Goal: Task Accomplishment & Management: Complete application form

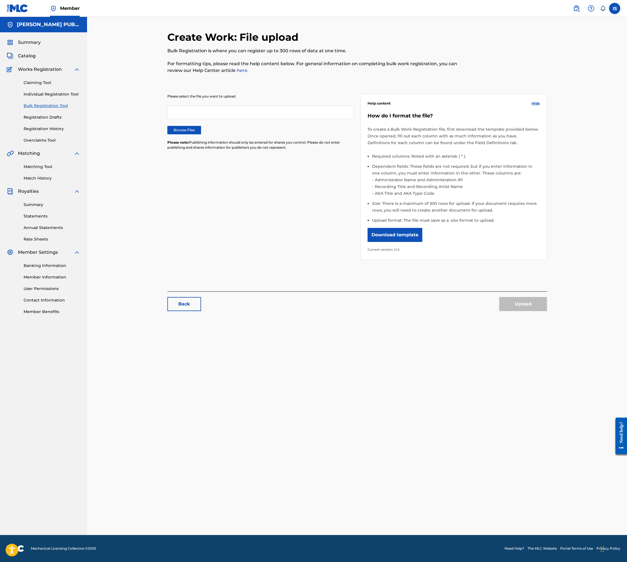
click at [180, 134] on label "Browse Files" at bounding box center [184, 130] width 34 height 8
click at [0, 0] on input "Browse Files" at bounding box center [0, 0] width 0 height 0
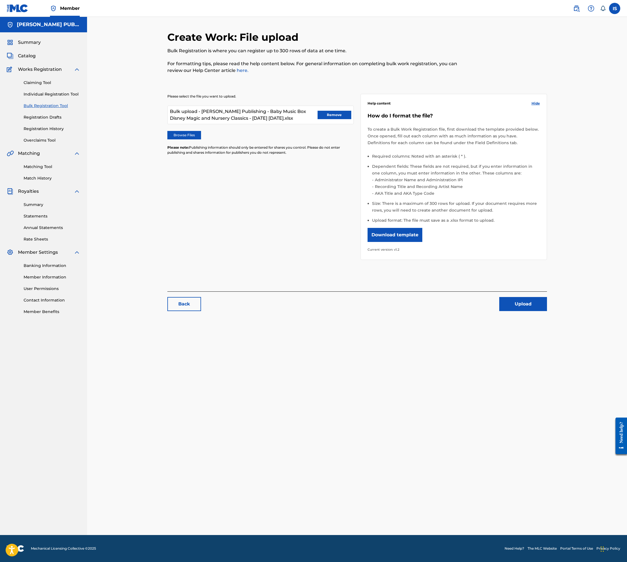
click at [522, 305] on button "Upload" at bounding box center [523, 304] width 48 height 14
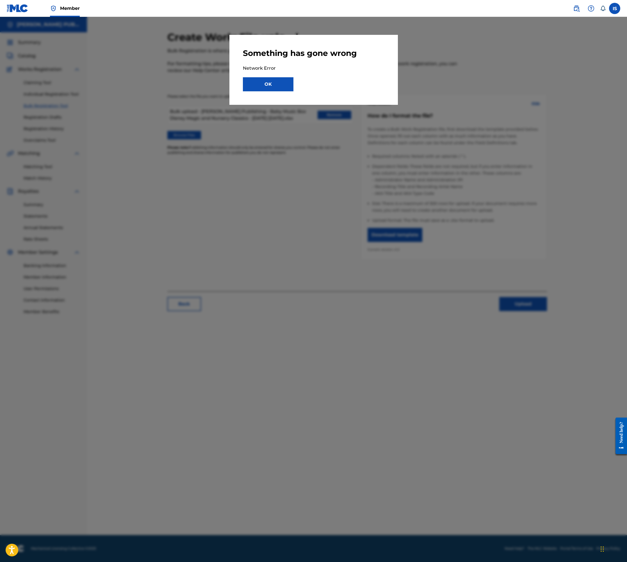
click at [274, 84] on button "OK" at bounding box center [268, 84] width 51 height 14
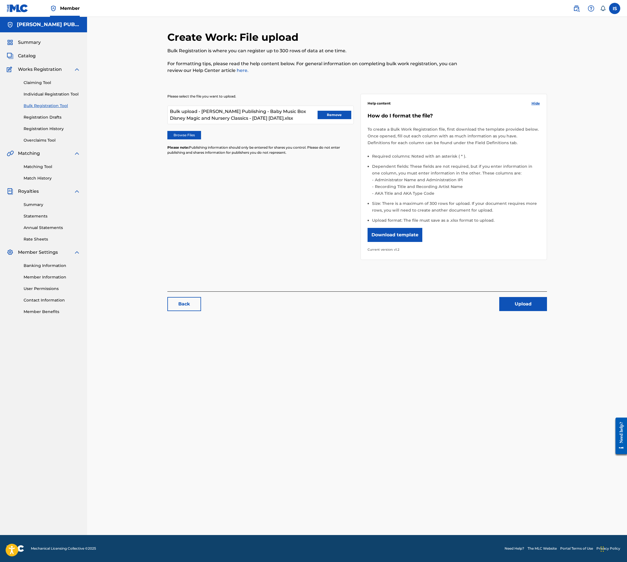
click at [406, 238] on button "Download template" at bounding box center [395, 235] width 55 height 14
click at [286, 215] on div "Please select the file you want to upload. Bulk upload - Isaac Shepard Publishi…" at bounding box center [357, 173] width 380 height 186
click at [40, 104] on link "Bulk Registration Tool" at bounding box center [52, 106] width 57 height 6
click at [40, 117] on link "Registration Drafts" at bounding box center [52, 117] width 57 height 6
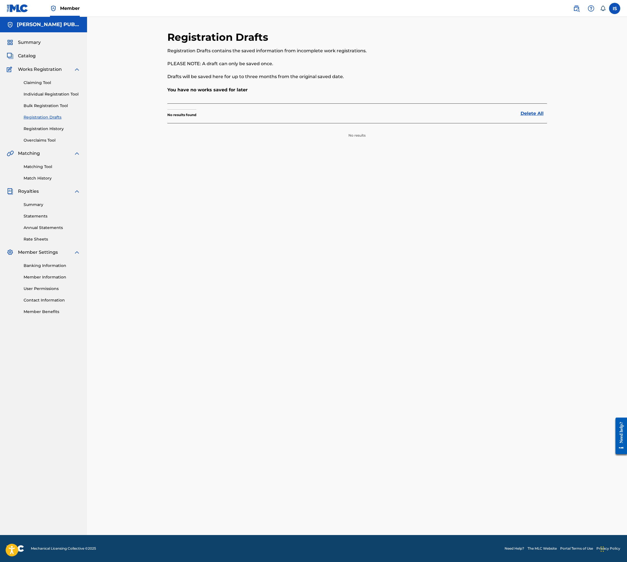
click at [38, 106] on link "Bulk Registration Tool" at bounding box center [52, 106] width 57 height 6
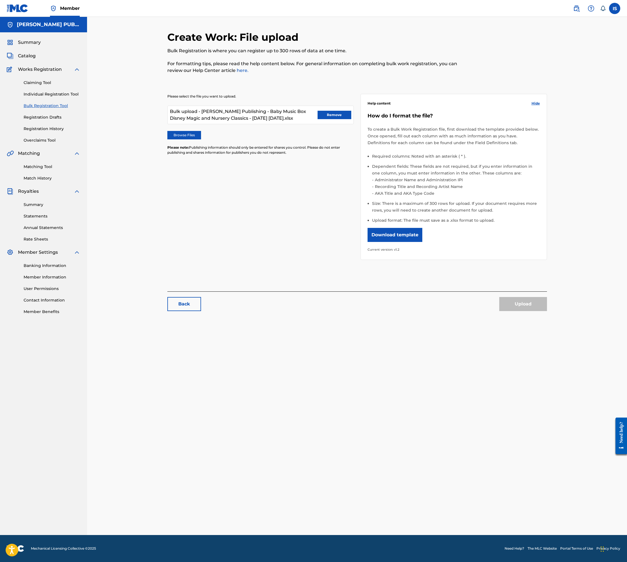
click at [336, 113] on button "Remove" at bounding box center [335, 115] width 34 height 8
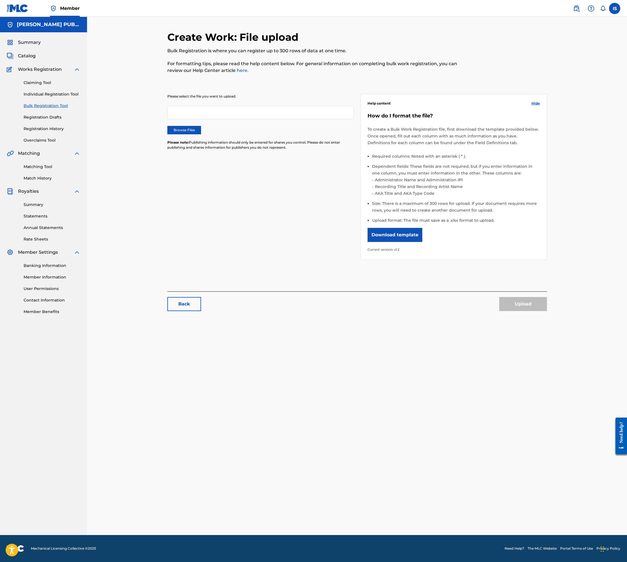
click at [222, 187] on div "Please select the file you want to upload. Browse Files Please note: Publishing…" at bounding box center [357, 173] width 380 height 186
click at [196, 131] on label "Browse Files" at bounding box center [184, 130] width 34 height 8
click at [0, 0] on input "Browse Files" at bounding box center [0, 0] width 0 height 0
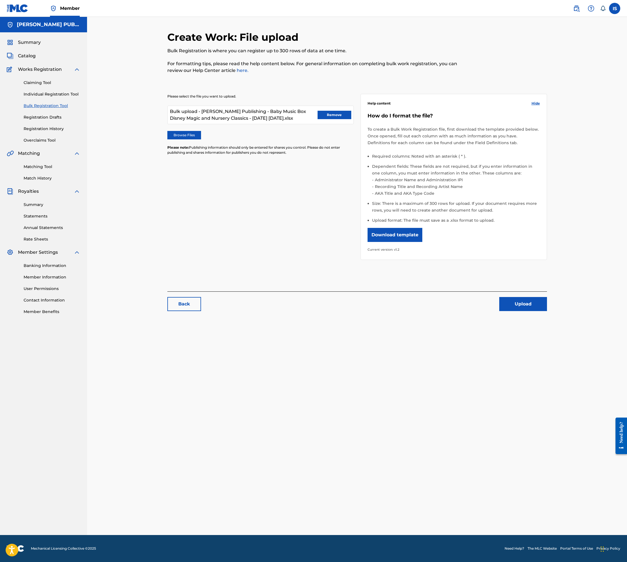
click at [527, 304] on button "Upload" at bounding box center [523, 304] width 48 height 14
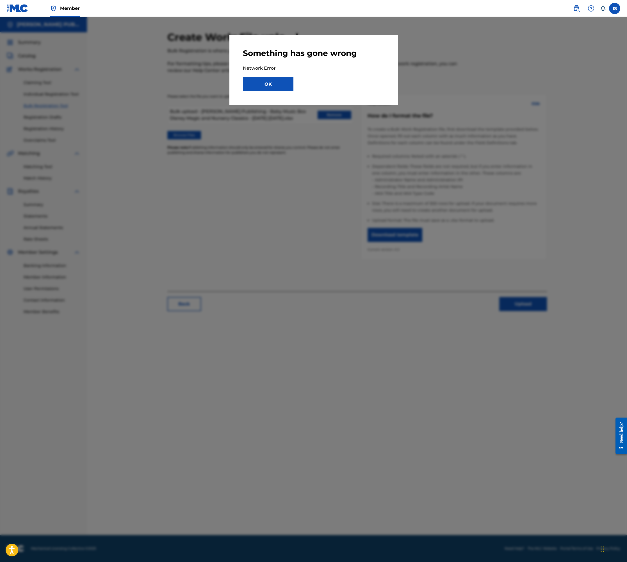
click at [275, 83] on button "OK" at bounding box center [268, 84] width 51 height 14
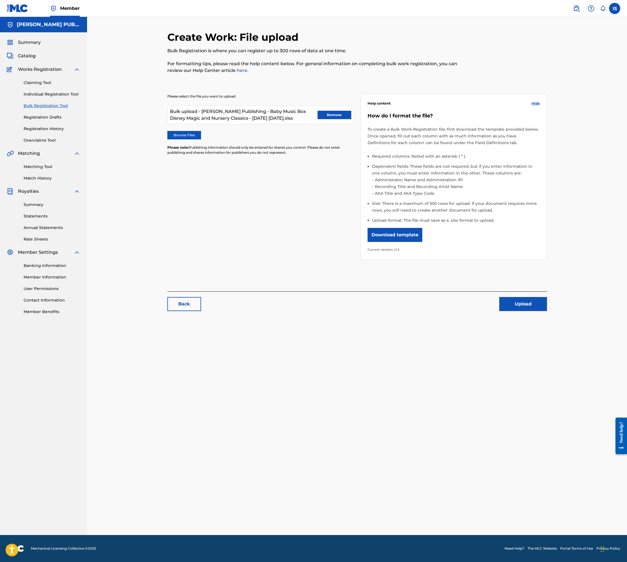
click at [527, 304] on button "Upload" at bounding box center [523, 304] width 48 height 14
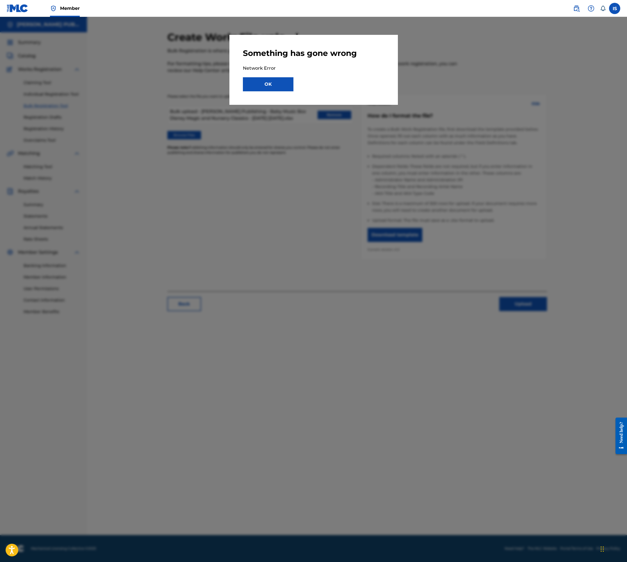
click at [275, 87] on button "OK" at bounding box center [268, 84] width 51 height 14
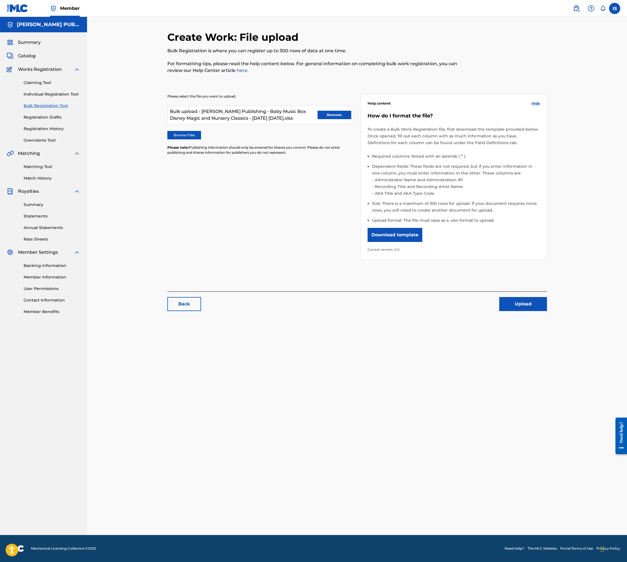
click at [523, 306] on button "Upload" at bounding box center [523, 304] width 48 height 14
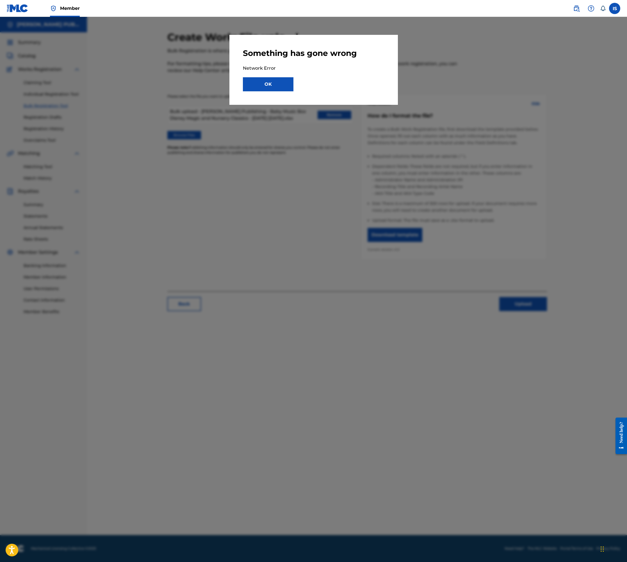
click at [270, 86] on button "OK" at bounding box center [268, 84] width 51 height 14
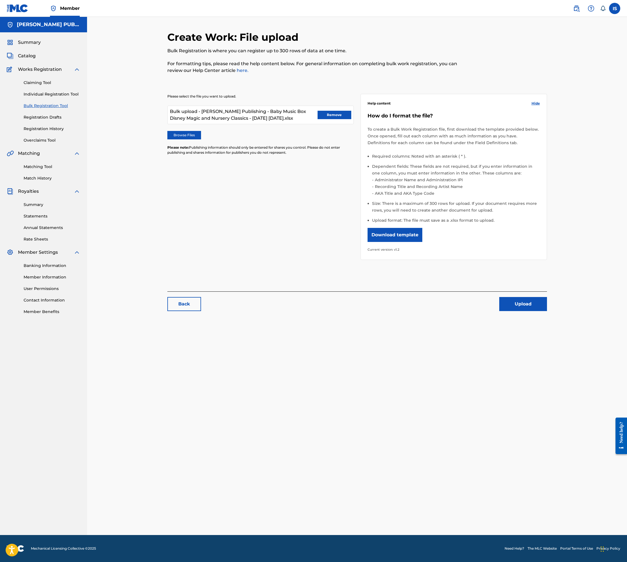
click at [517, 305] on button "Upload" at bounding box center [523, 304] width 48 height 14
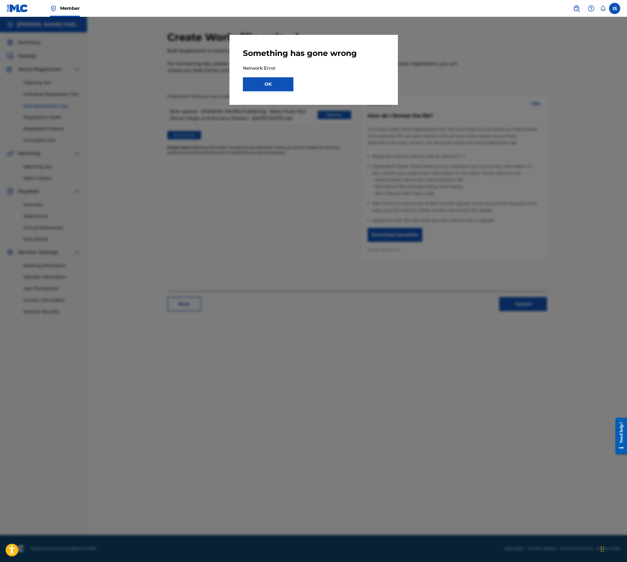
click at [272, 89] on button "OK" at bounding box center [268, 84] width 51 height 14
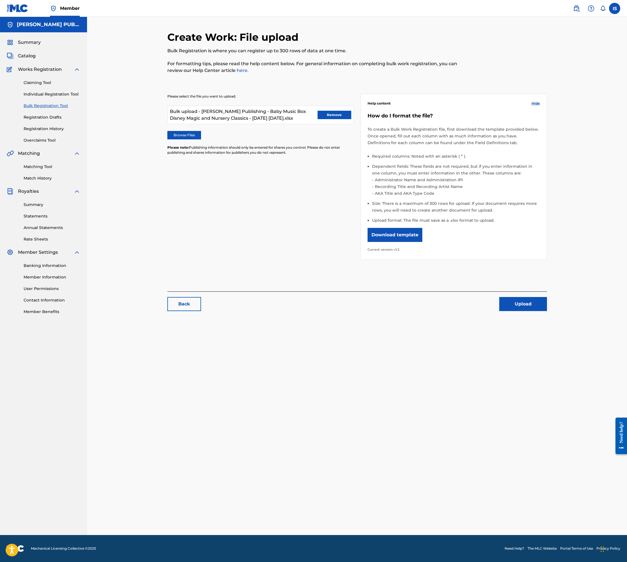
click at [521, 304] on button "Upload" at bounding box center [523, 304] width 48 height 14
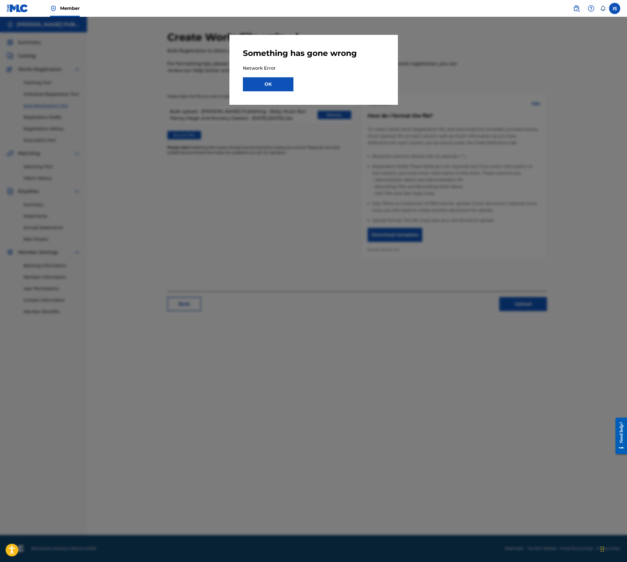
click at [278, 86] on button "OK" at bounding box center [268, 84] width 51 height 14
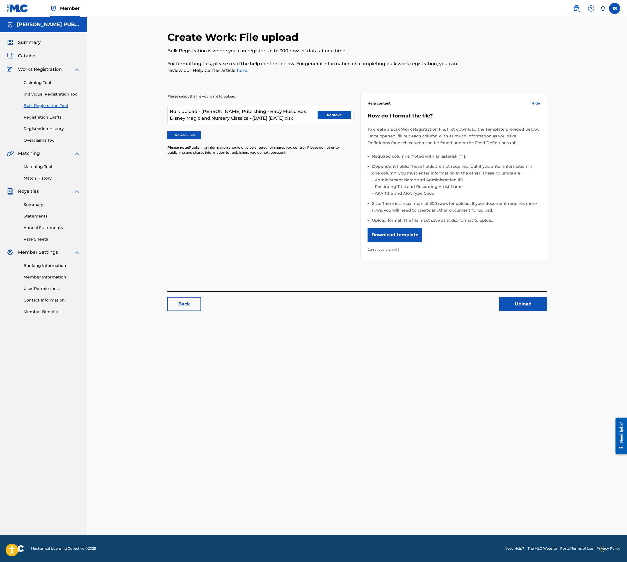
click at [531, 304] on button "Upload" at bounding box center [523, 304] width 48 height 14
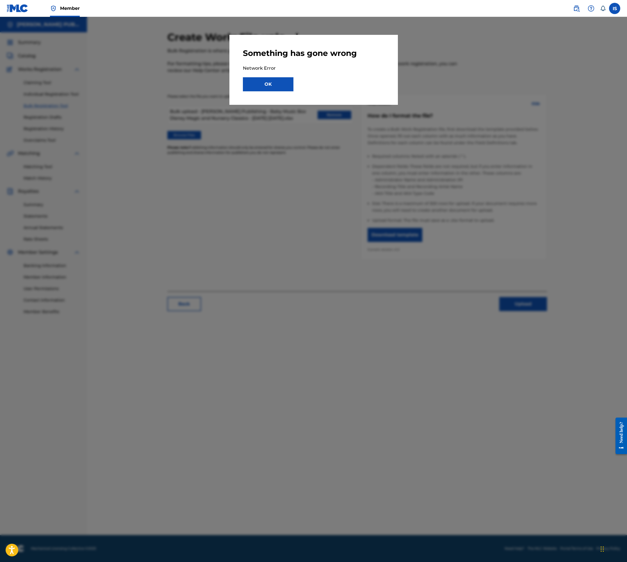
click at [274, 88] on button "OK" at bounding box center [268, 84] width 51 height 14
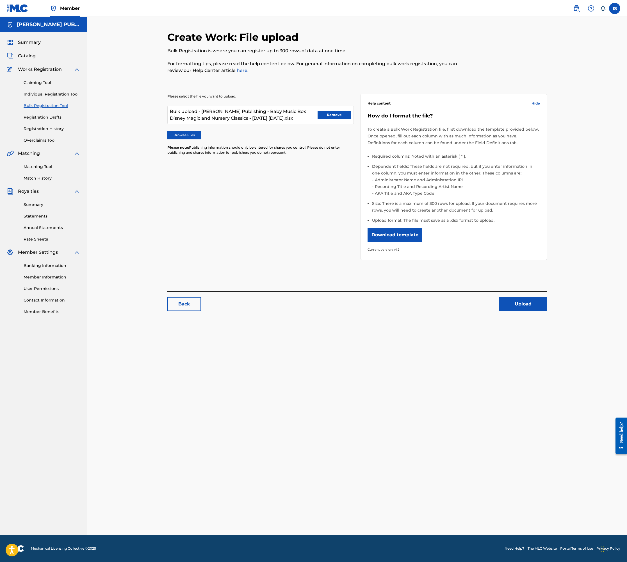
click at [518, 308] on button "Upload" at bounding box center [523, 304] width 48 height 14
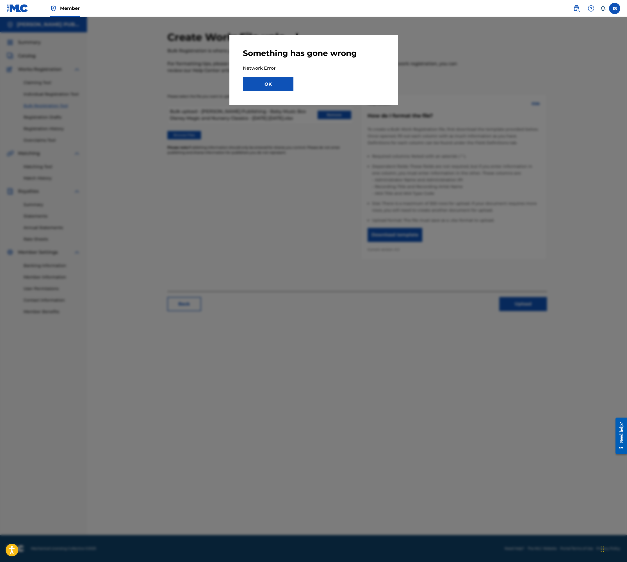
click at [278, 86] on button "OK" at bounding box center [268, 84] width 51 height 14
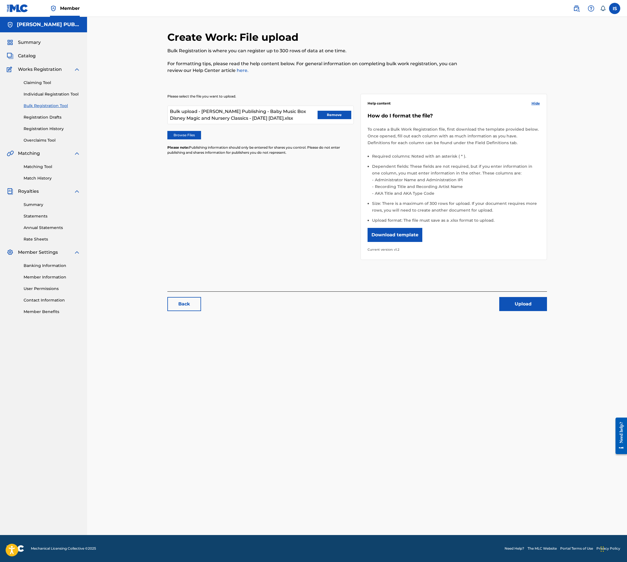
click at [526, 305] on button "Upload" at bounding box center [523, 304] width 48 height 14
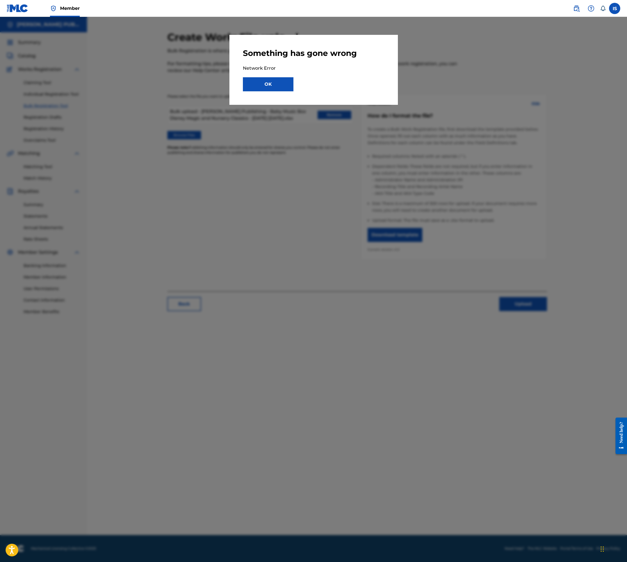
click at [278, 91] on div "Something has gone wrong Network Error OK" at bounding box center [313, 70] width 168 height 70
click at [271, 85] on button "OK" at bounding box center [268, 84] width 51 height 14
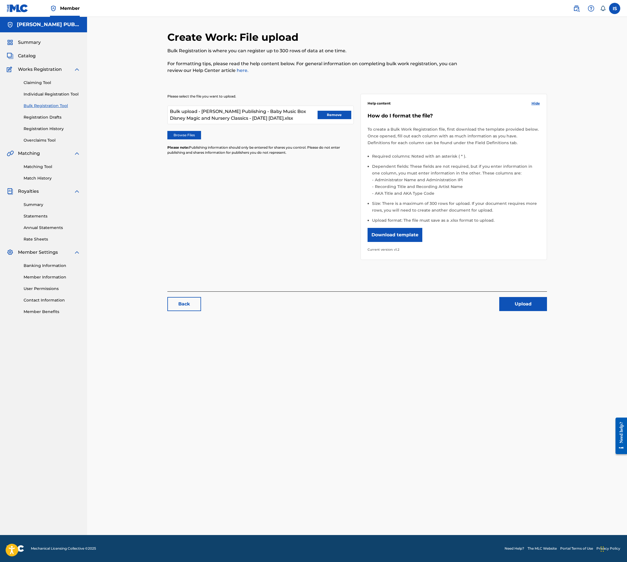
click at [323, 114] on button "Remove" at bounding box center [335, 115] width 34 height 8
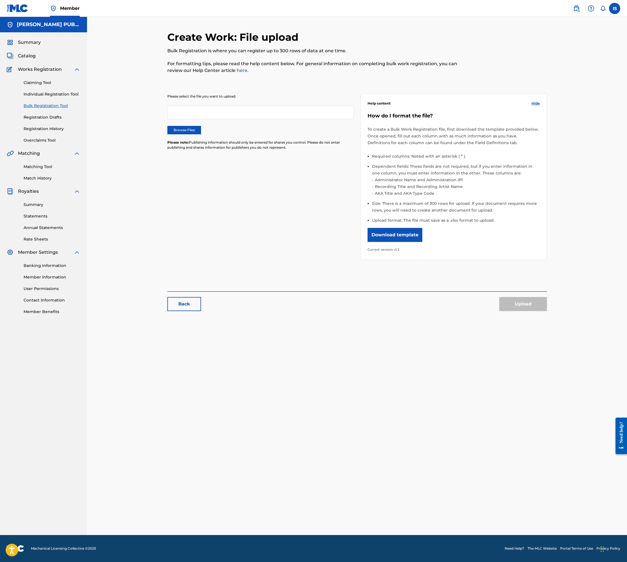
click at [190, 129] on label "Browse Files" at bounding box center [184, 130] width 34 height 8
click at [0, 0] on input "Browse Files" at bounding box center [0, 0] width 0 height 0
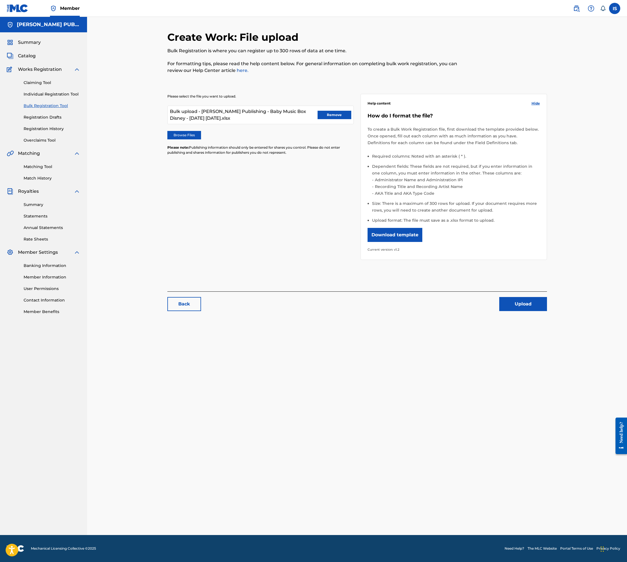
click at [524, 299] on button "Upload" at bounding box center [523, 304] width 48 height 14
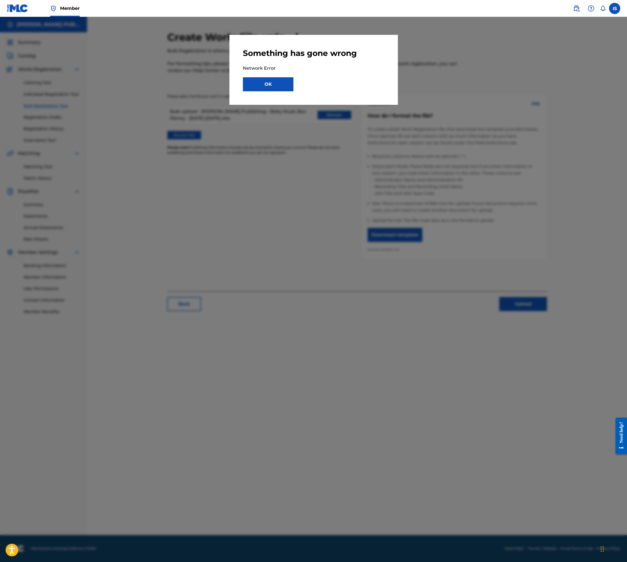
click at [276, 87] on button "OK" at bounding box center [268, 84] width 51 height 14
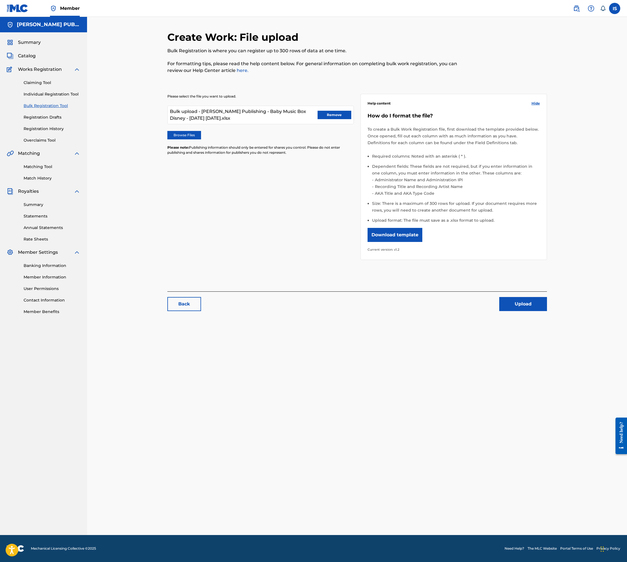
click at [330, 115] on button "Remove" at bounding box center [335, 115] width 34 height 8
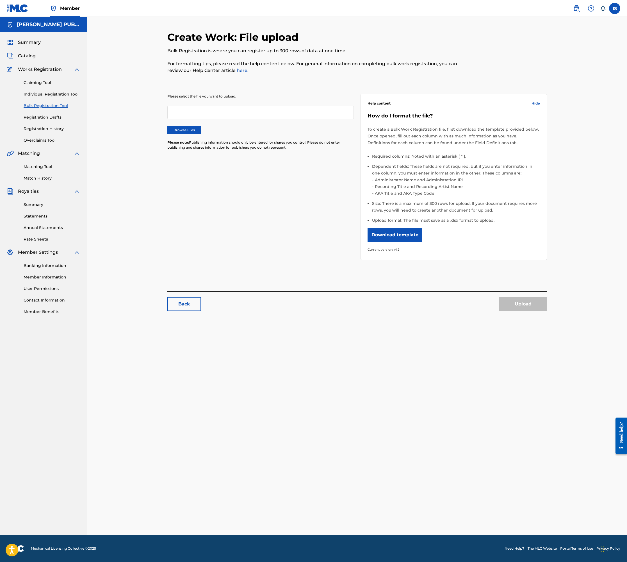
click at [188, 129] on label "Browse Files" at bounding box center [184, 130] width 34 height 8
click at [0, 0] on input "Browse Files" at bounding box center [0, 0] width 0 height 0
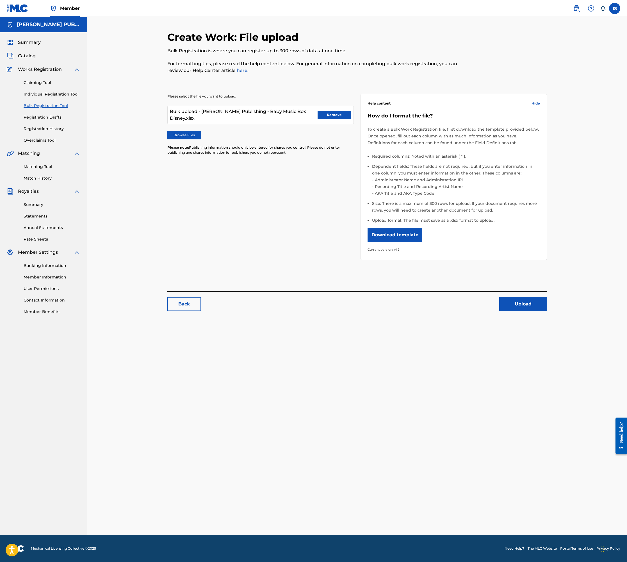
click at [518, 304] on button "Upload" at bounding box center [523, 304] width 48 height 14
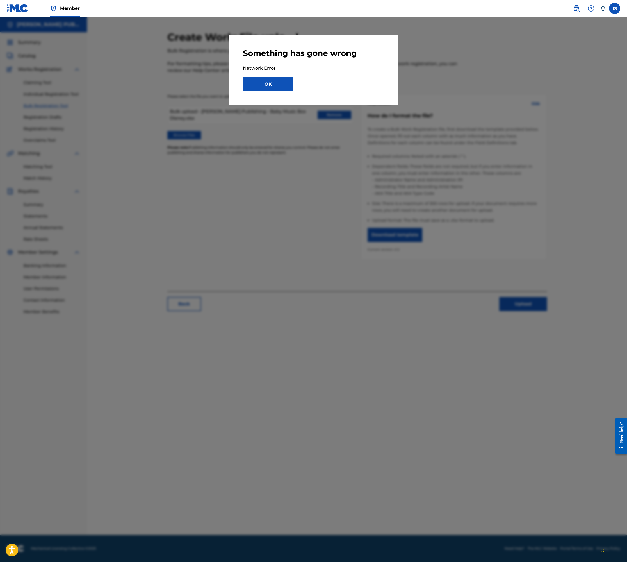
click at [274, 85] on button "OK" at bounding box center [268, 84] width 51 height 14
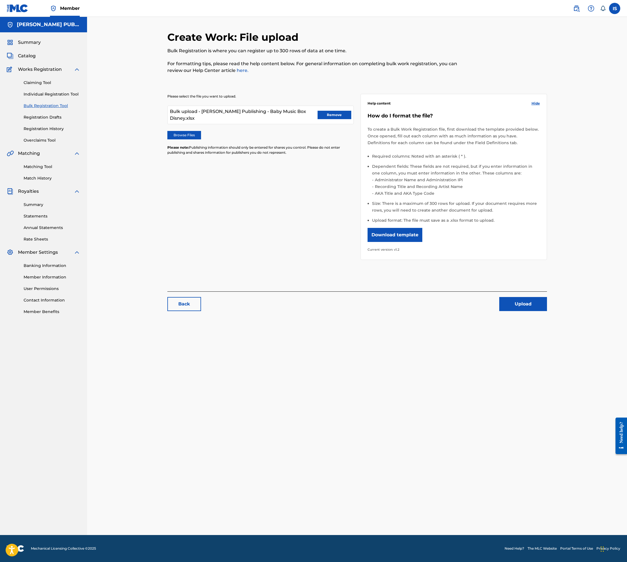
click at [327, 117] on button "Remove" at bounding box center [335, 115] width 34 height 8
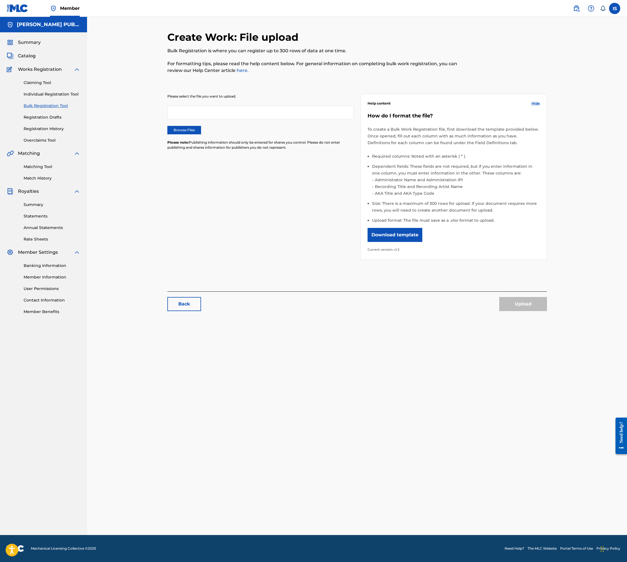
click at [187, 131] on label "Browse Files" at bounding box center [184, 130] width 34 height 8
click at [0, 0] on input "Browse Files" at bounding box center [0, 0] width 0 height 0
click at [530, 304] on button "Upload" at bounding box center [523, 304] width 48 height 14
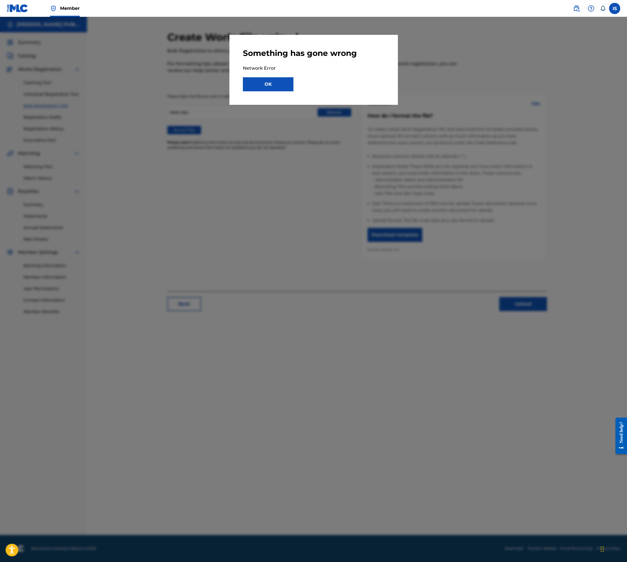
click at [254, 83] on button "OK" at bounding box center [268, 84] width 51 height 14
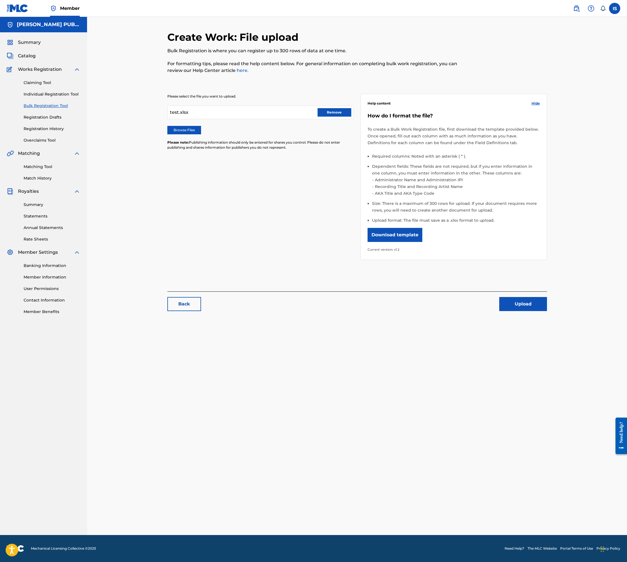
click at [329, 113] on button "Remove" at bounding box center [335, 112] width 34 height 8
click at [181, 133] on label "Browse Files" at bounding box center [184, 130] width 34 height 8
click at [0, 0] on input "Browse Files" at bounding box center [0, 0] width 0 height 0
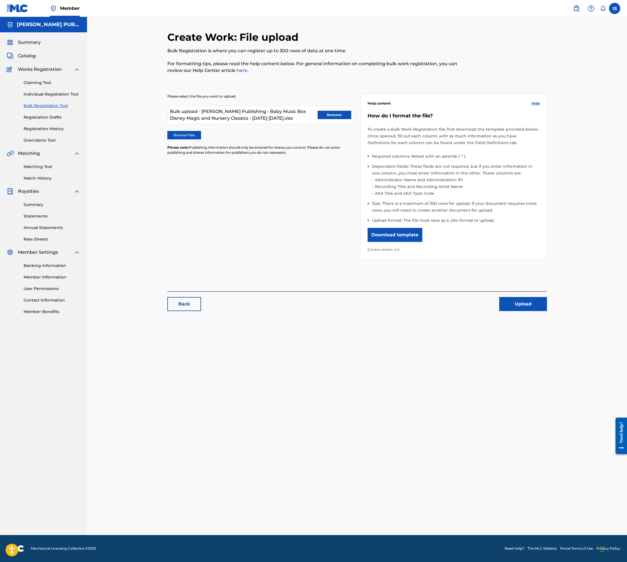
click at [522, 304] on button "Upload" at bounding box center [523, 304] width 48 height 14
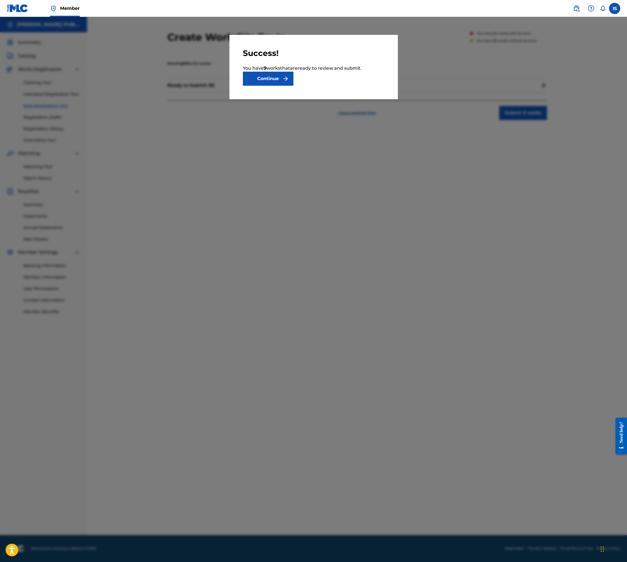
click at [275, 79] on button "Continue" at bounding box center [268, 79] width 51 height 14
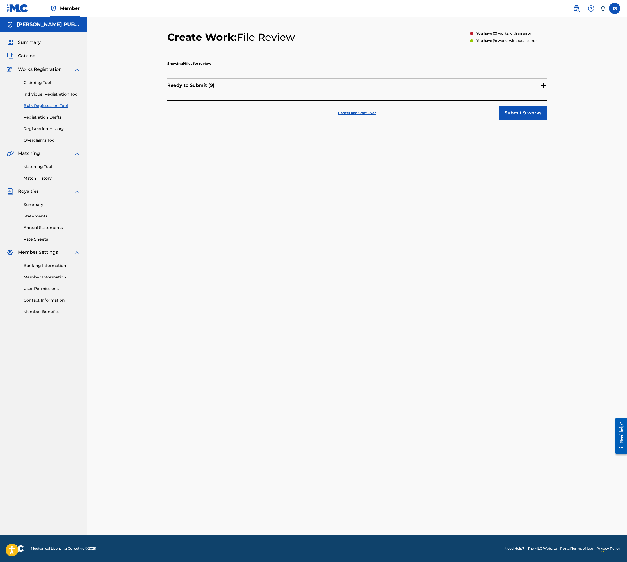
click at [542, 86] on img at bounding box center [543, 85] width 7 height 7
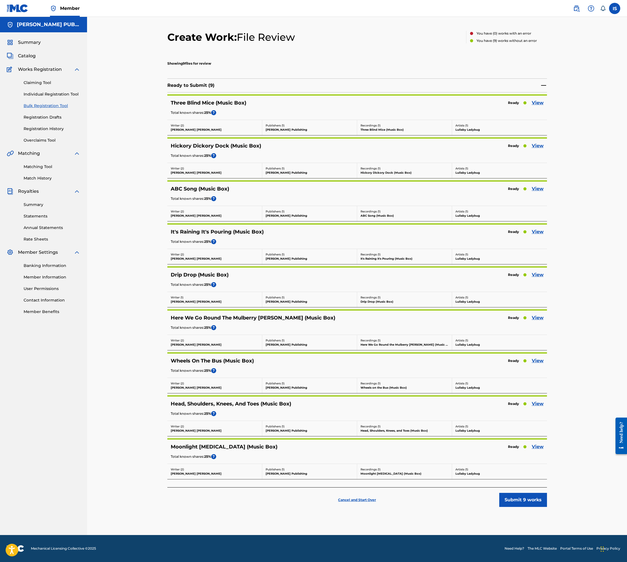
click at [540, 102] on link "View" at bounding box center [538, 102] width 12 height 7
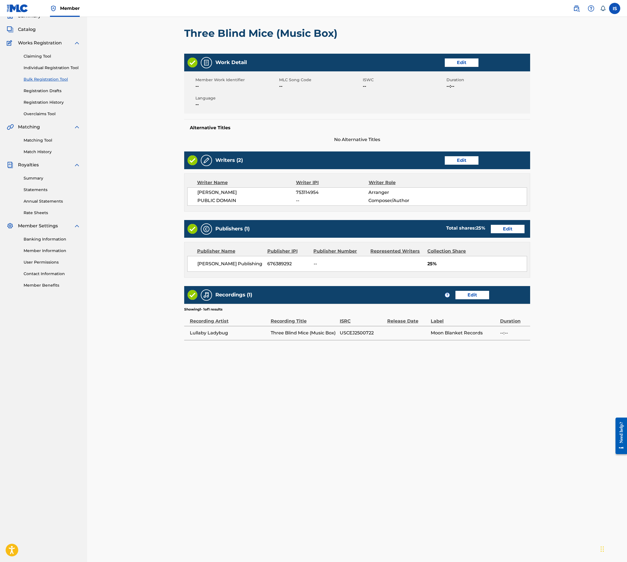
scroll to position [83, 0]
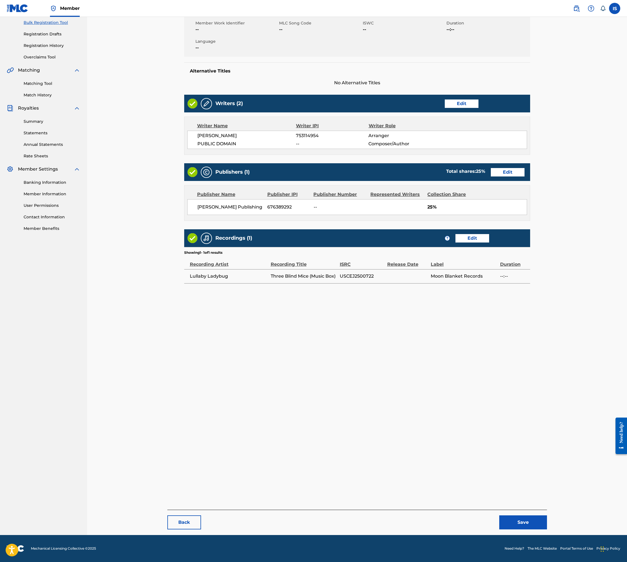
click at [192, 520] on button "Back" at bounding box center [184, 522] width 34 height 14
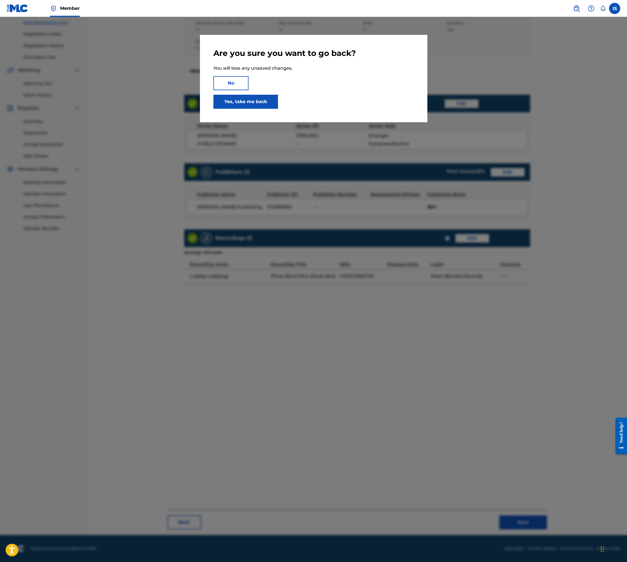
click at [260, 104] on link "Yes, take me back" at bounding box center [245, 102] width 65 height 14
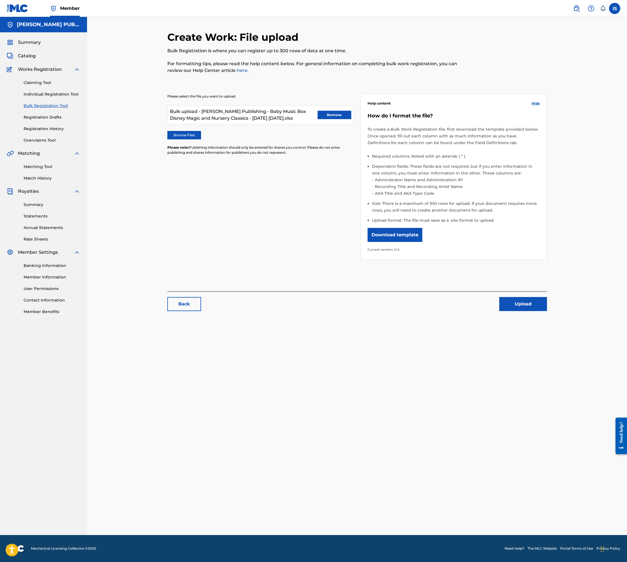
click at [537, 303] on button "Upload" at bounding box center [523, 304] width 48 height 14
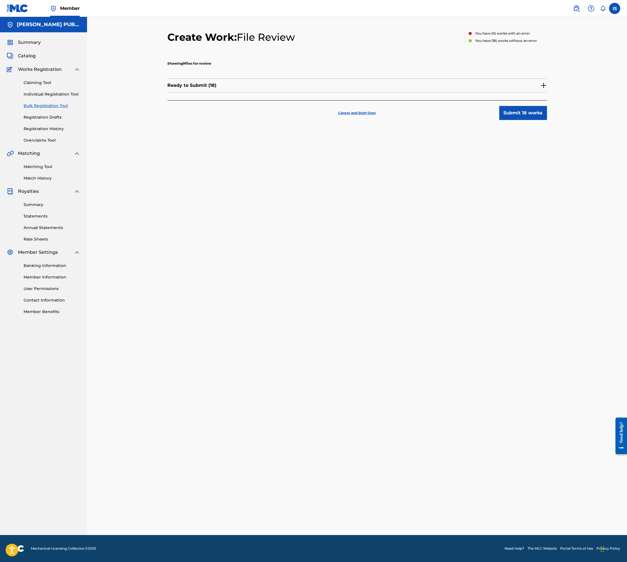
click at [365, 111] on p "Cancel and Start Over" at bounding box center [357, 112] width 38 height 5
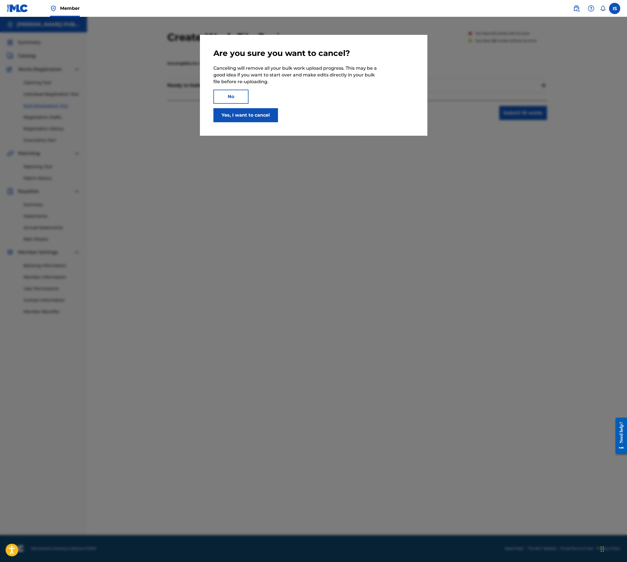
click at [247, 118] on button "Yes, I want to cancel" at bounding box center [245, 115] width 65 height 14
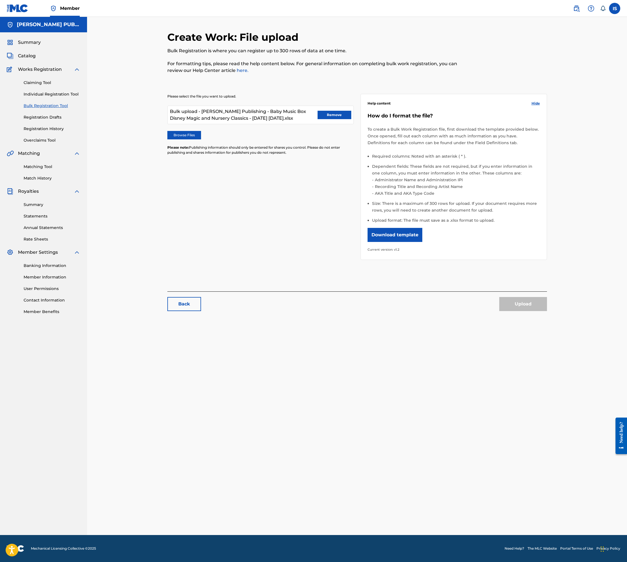
click at [328, 115] on button "Remove" at bounding box center [335, 115] width 34 height 8
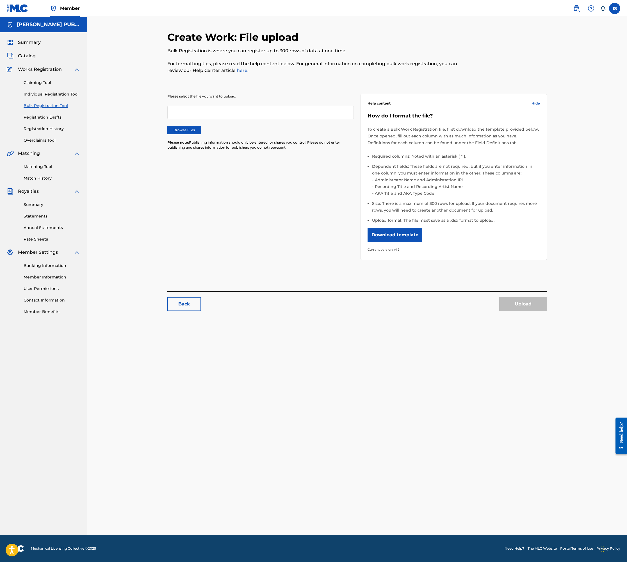
click at [184, 133] on label "Browse Files" at bounding box center [184, 130] width 34 height 8
click at [0, 0] on input "Browse Files" at bounding box center [0, 0] width 0 height 0
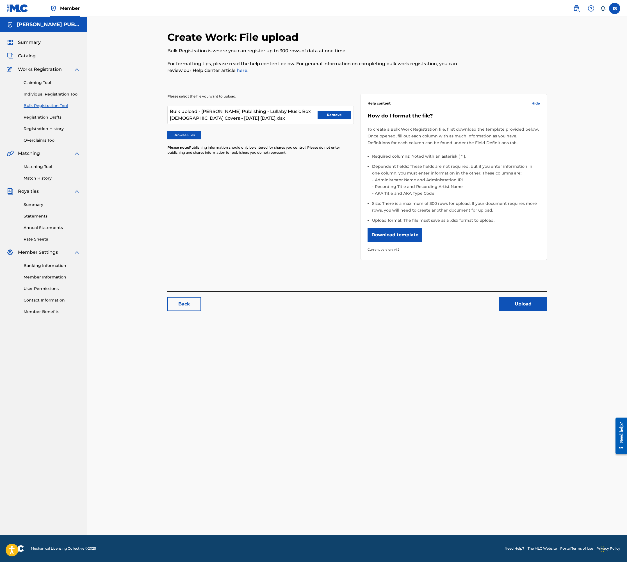
click at [523, 306] on button "Upload" at bounding box center [523, 304] width 48 height 14
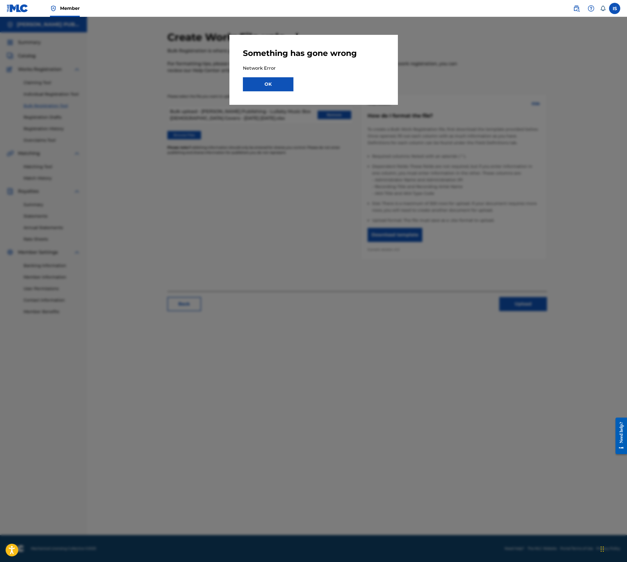
click at [275, 86] on button "OK" at bounding box center [268, 84] width 51 height 14
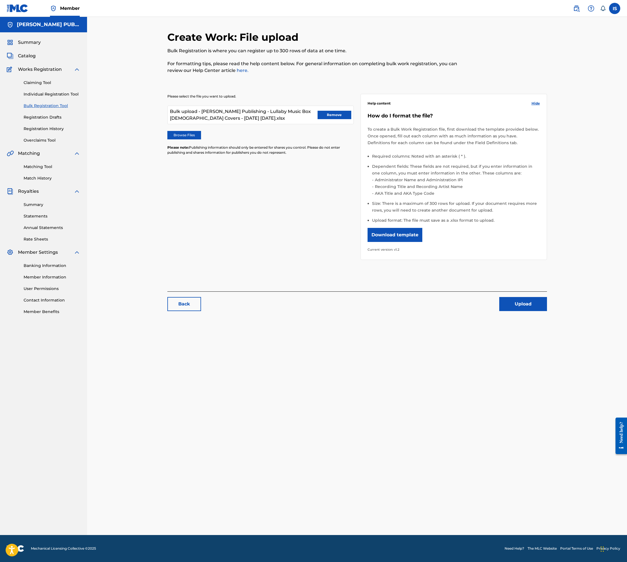
click at [518, 304] on button "Upload" at bounding box center [523, 304] width 48 height 14
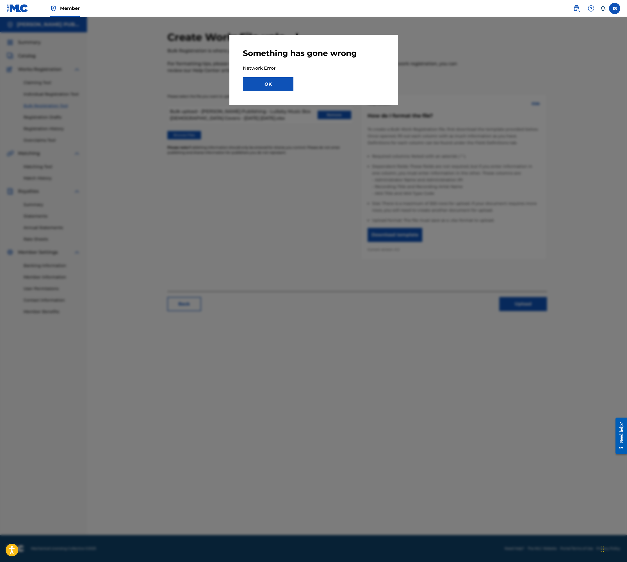
click at [265, 90] on button "OK" at bounding box center [268, 84] width 51 height 14
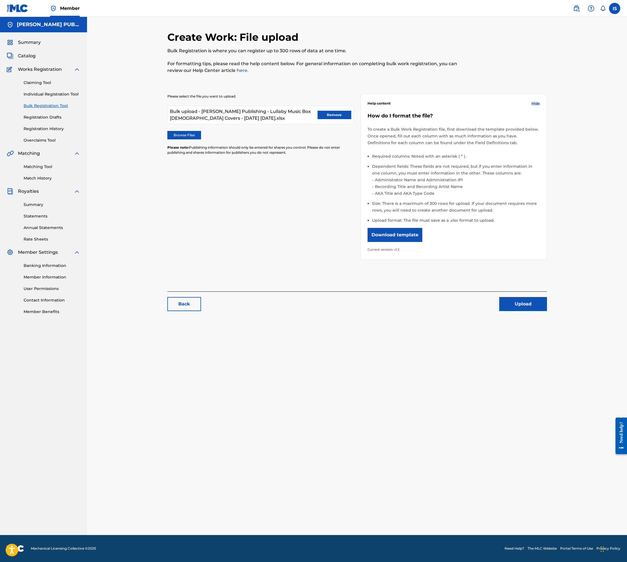
click at [243, 220] on div "Please select the file you want to upload. Bulk upload - Isaac Shepard Publishi…" at bounding box center [357, 173] width 380 height 186
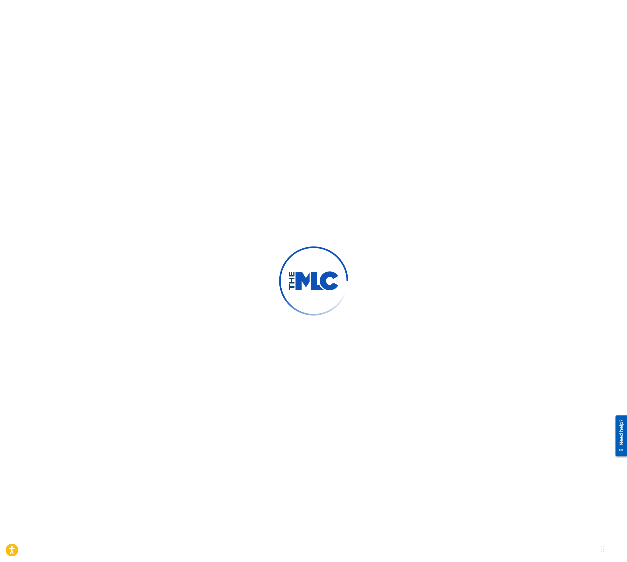
click at [254, 160] on div at bounding box center [313, 281] width 627 height 562
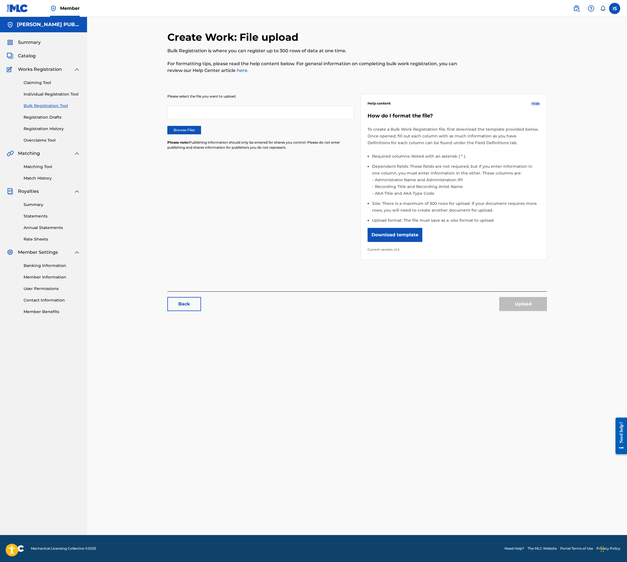
click at [186, 128] on label "Browse Files" at bounding box center [184, 130] width 34 height 8
click at [0, 0] on input "Browse Files" at bounding box center [0, 0] width 0 height 0
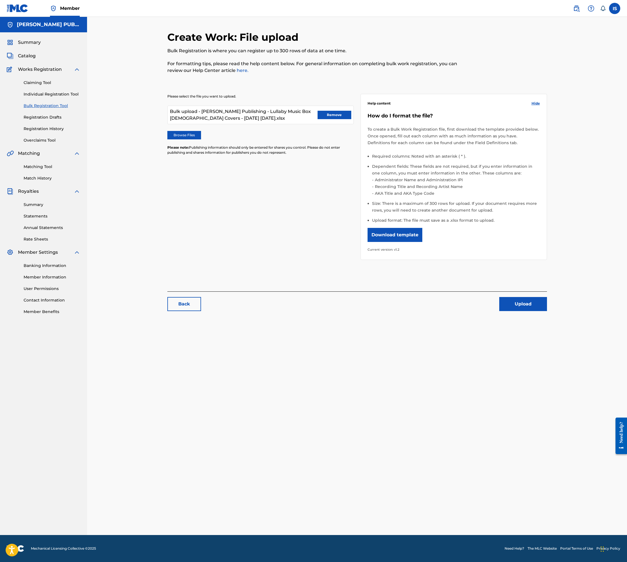
click at [523, 304] on button "Upload" at bounding box center [523, 304] width 48 height 14
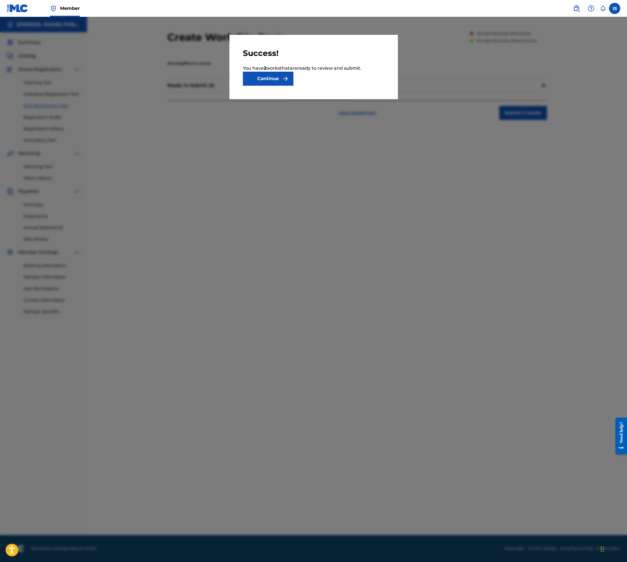
click at [263, 82] on button "Continue" at bounding box center [268, 79] width 51 height 14
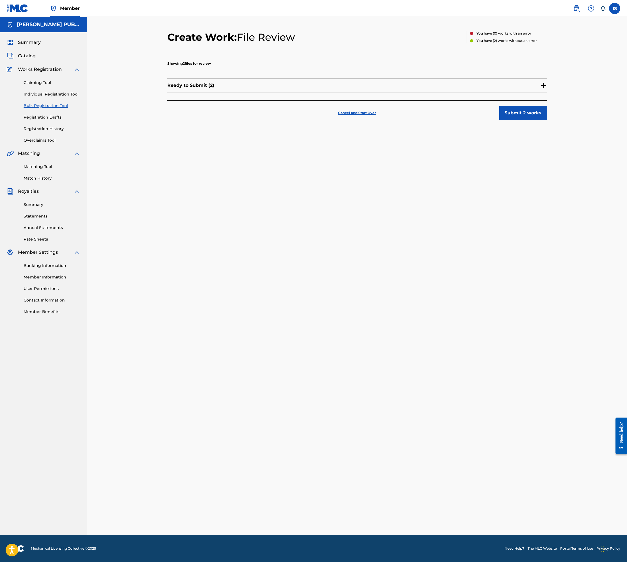
click at [544, 84] on img at bounding box center [543, 85] width 7 height 7
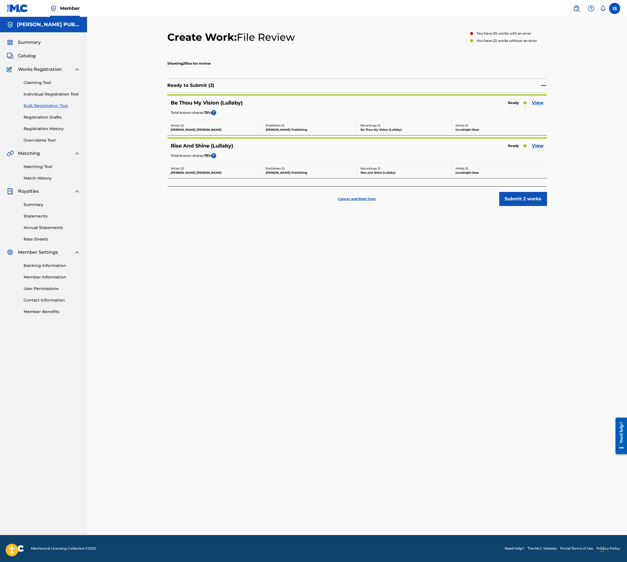
click at [529, 201] on button "Submit 2 works" at bounding box center [523, 199] width 48 height 14
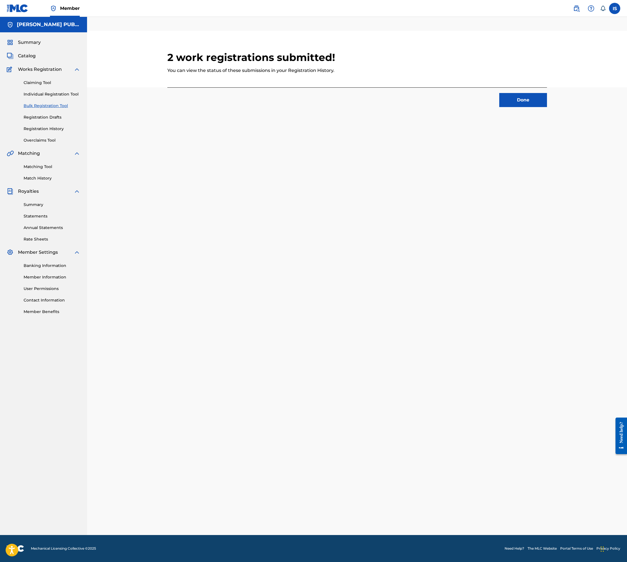
click at [523, 104] on button "Done" at bounding box center [523, 100] width 48 height 14
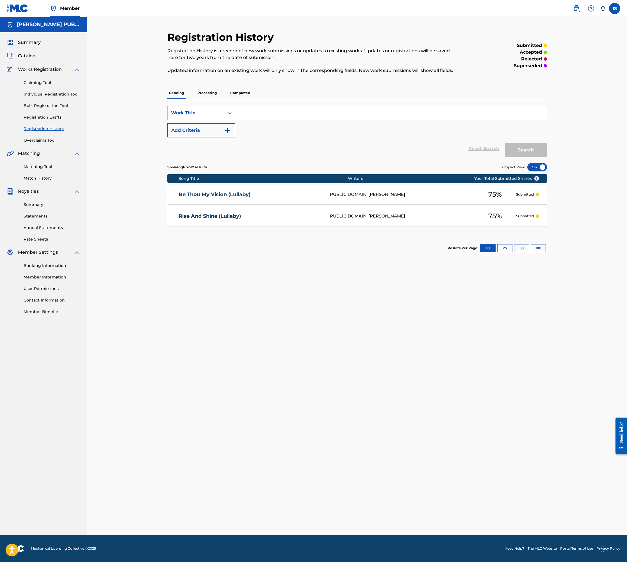
click at [48, 106] on link "Bulk Registration Tool" at bounding box center [52, 106] width 57 height 6
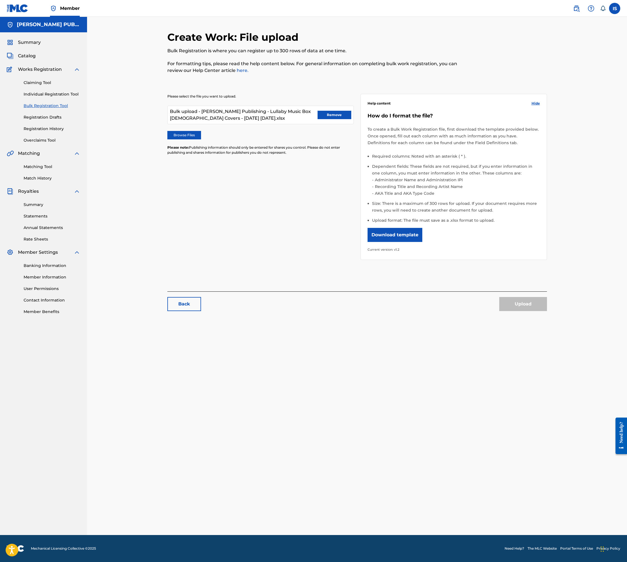
click at [336, 117] on button "Remove" at bounding box center [335, 115] width 34 height 8
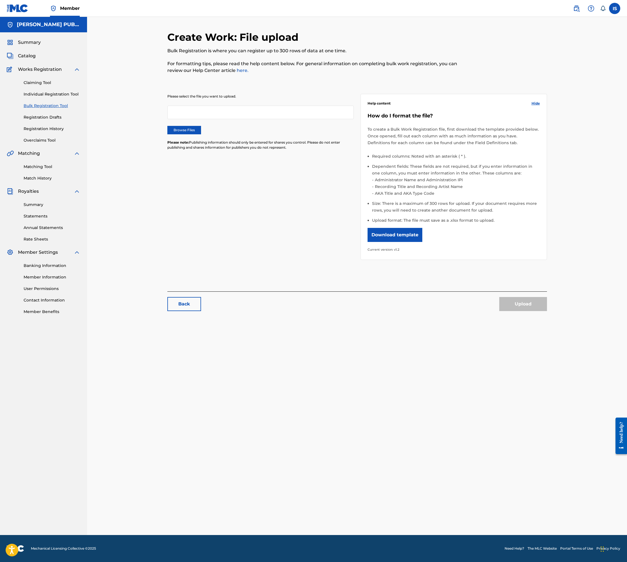
click at [180, 129] on label "Browse Files" at bounding box center [184, 130] width 34 height 8
click at [0, 0] on input "Browse Files" at bounding box center [0, 0] width 0 height 0
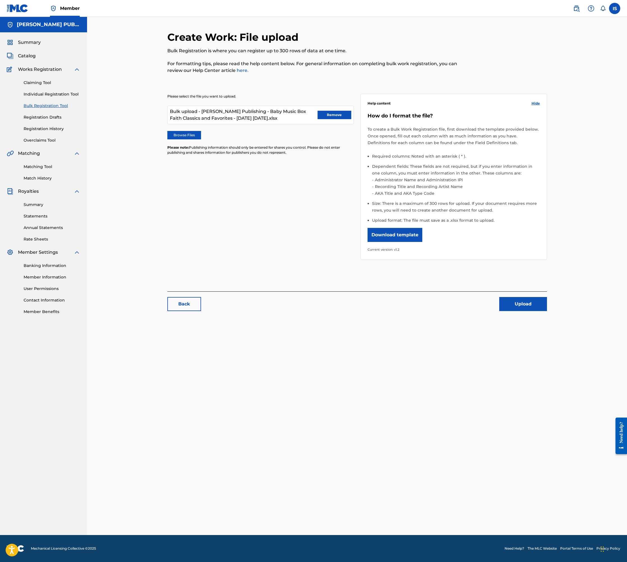
click at [519, 304] on button "Upload" at bounding box center [523, 304] width 48 height 14
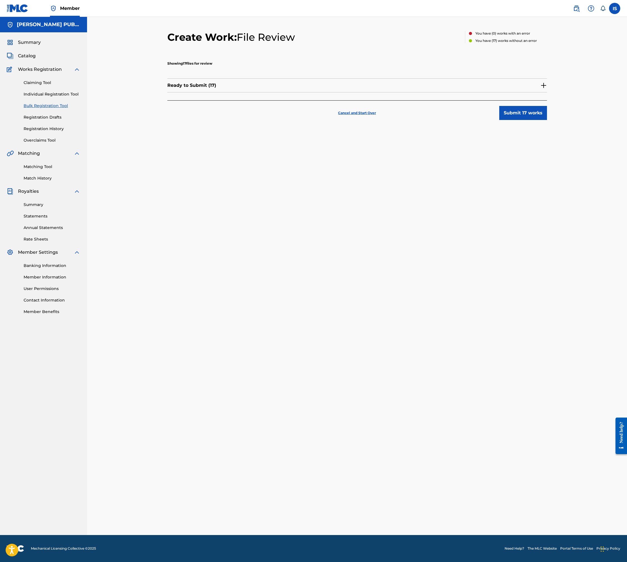
click at [543, 86] on img at bounding box center [543, 85] width 7 height 7
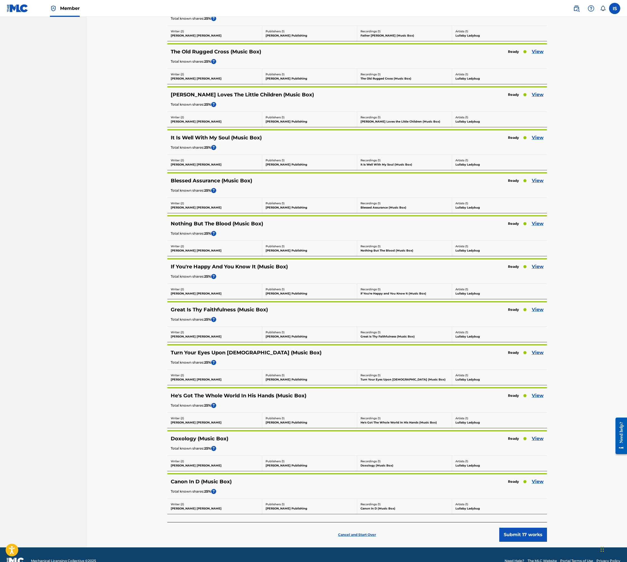
scroll to position [321, 0]
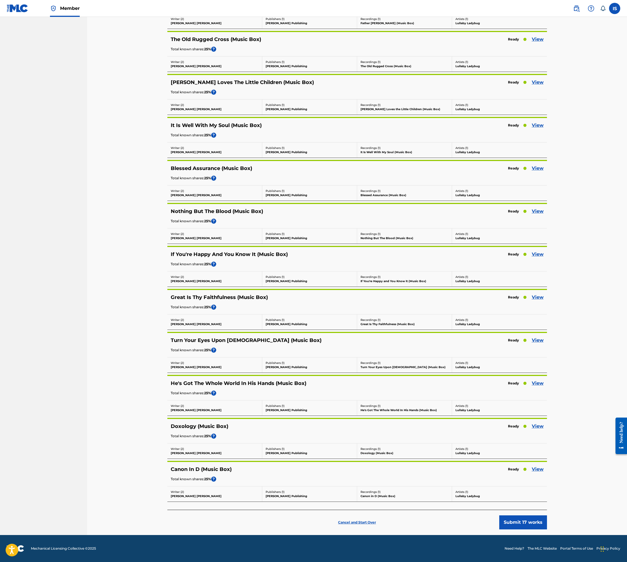
click at [518, 525] on button "Submit 17 works" at bounding box center [523, 522] width 48 height 14
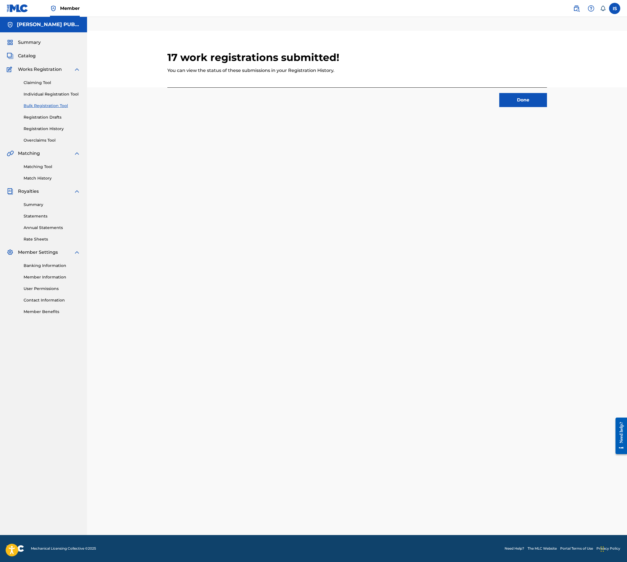
click at [521, 101] on button "Done" at bounding box center [523, 100] width 48 height 14
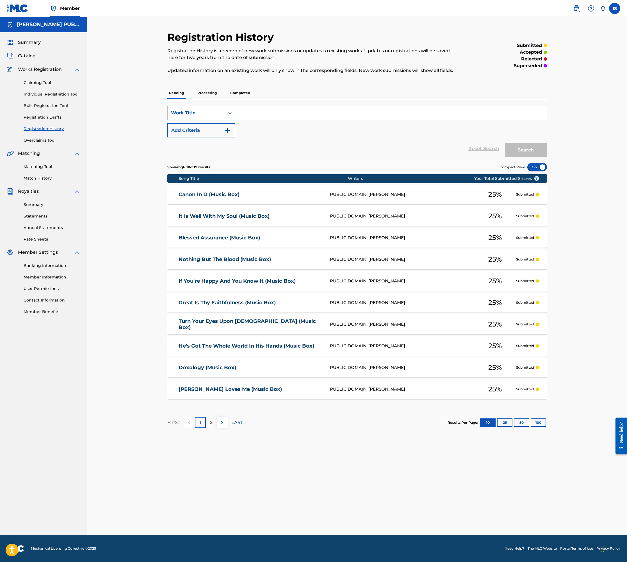
click at [40, 104] on link "Bulk Registration Tool" at bounding box center [52, 106] width 57 height 6
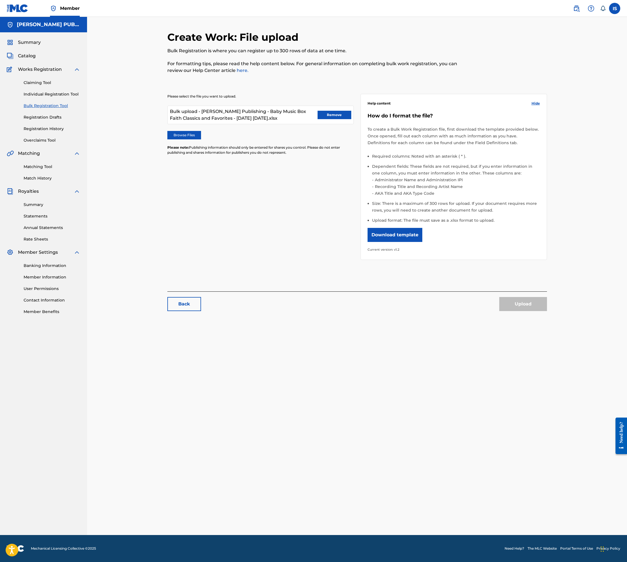
click at [342, 115] on button "Remove" at bounding box center [335, 115] width 34 height 8
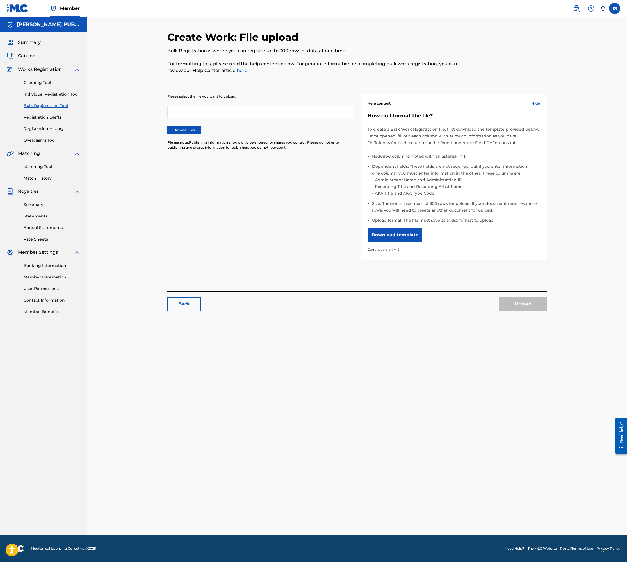
click at [192, 130] on label "Browse Files" at bounding box center [184, 130] width 34 height 8
click at [0, 0] on input "Browse Files" at bounding box center [0, 0] width 0 height 0
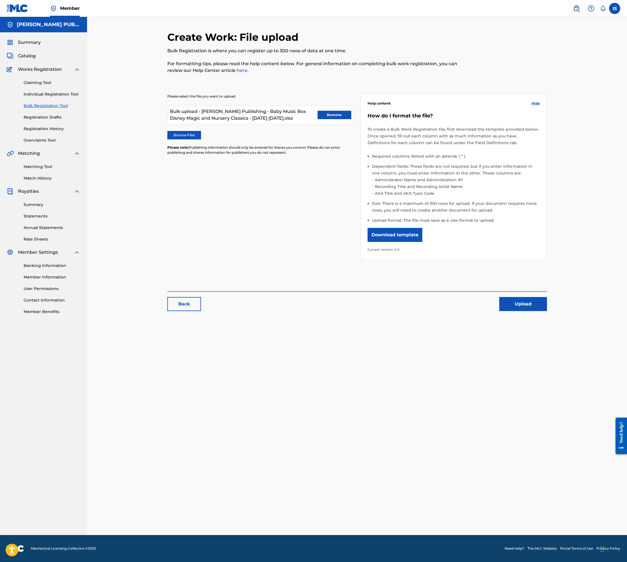
click at [527, 302] on button "Upload" at bounding box center [523, 304] width 48 height 14
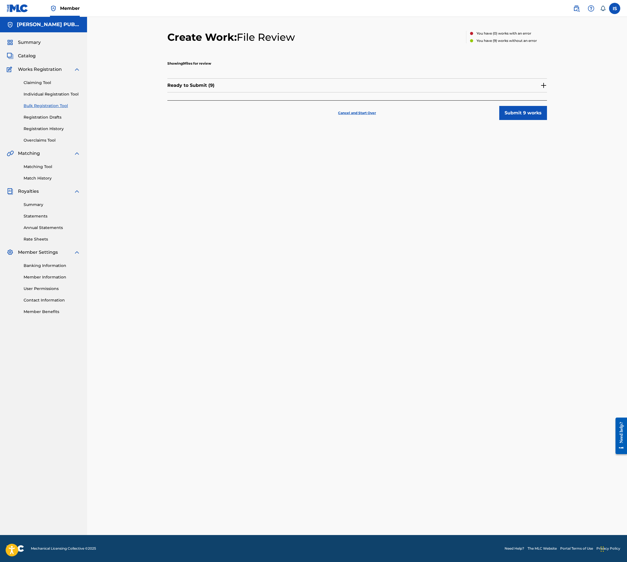
click at [540, 85] on div "Ready to Submit ( 9 )" at bounding box center [357, 85] width 380 height 14
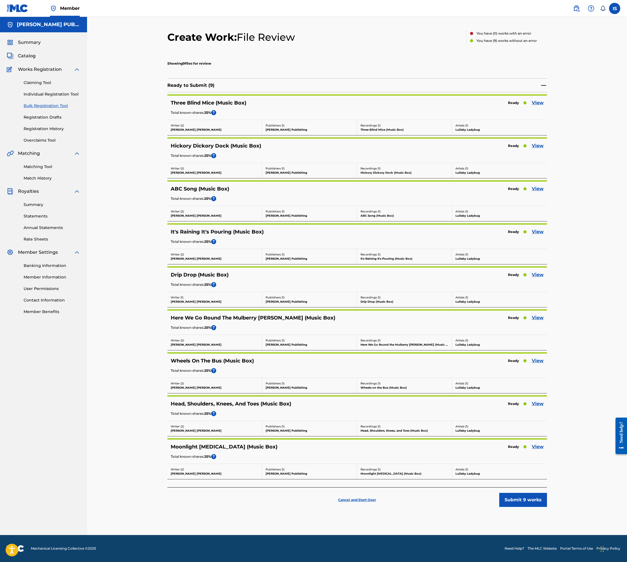
click at [531, 502] on button "Submit 9 works" at bounding box center [523, 500] width 48 height 14
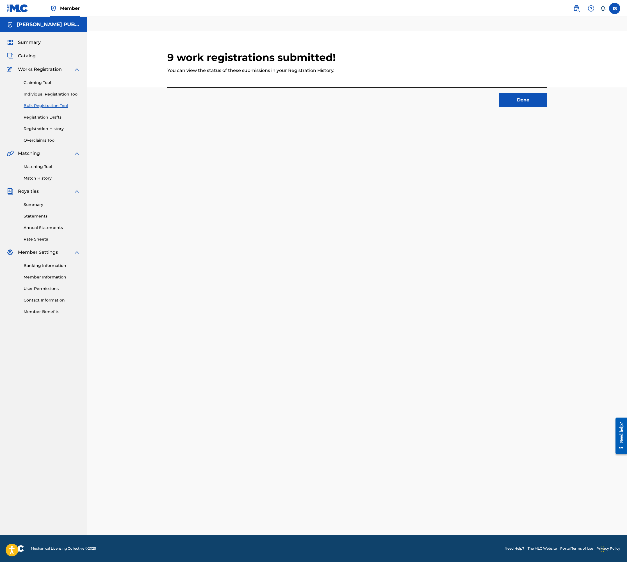
click at [527, 102] on button "Done" at bounding box center [523, 100] width 48 height 14
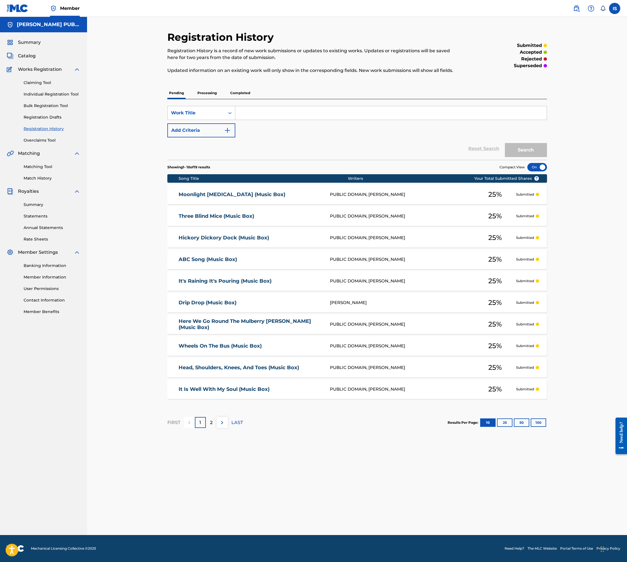
click at [193, 195] on link "Moonlight [MEDICAL_DATA] (Music Box)" at bounding box center [251, 194] width 144 height 6
click at [521, 423] on button "50" at bounding box center [521, 422] width 15 height 8
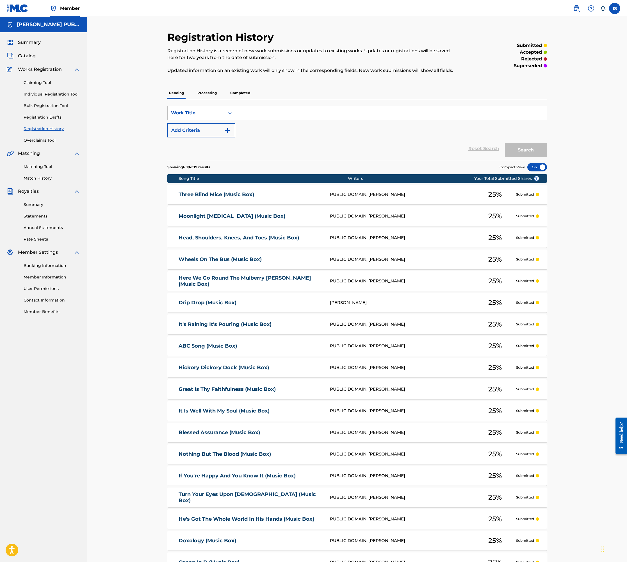
click at [209, 93] on p "Processing" at bounding box center [207, 93] width 23 height 12
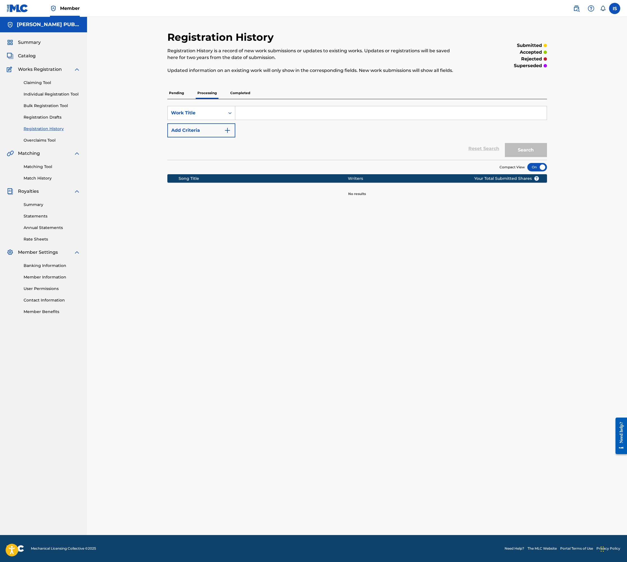
click at [176, 93] on p "Pending" at bounding box center [176, 93] width 18 height 12
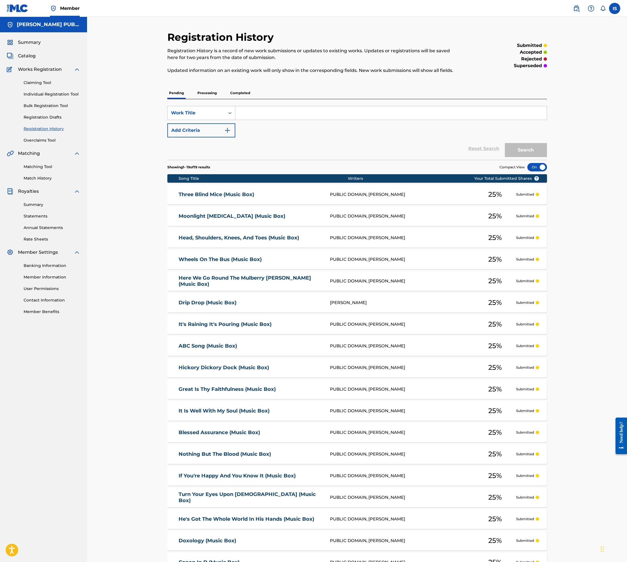
click at [536, 167] on div at bounding box center [537, 167] width 20 height 8
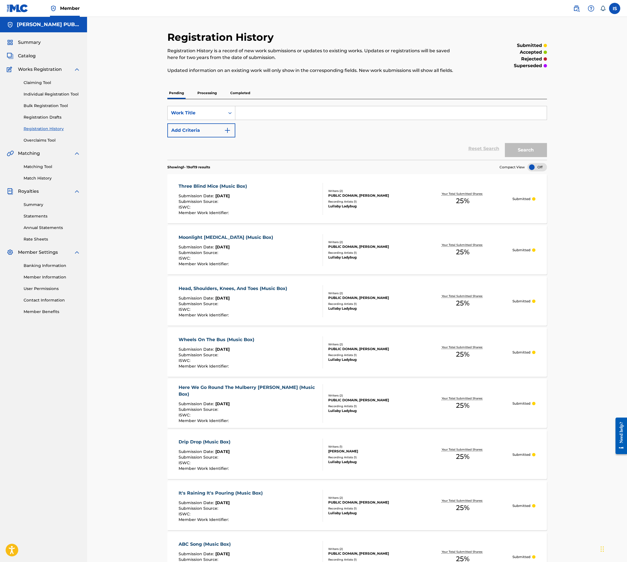
click at [536, 167] on div at bounding box center [537, 167] width 20 height 8
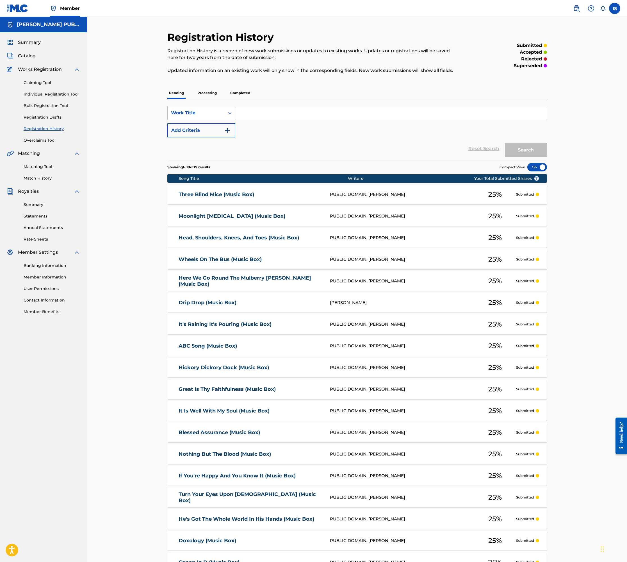
click at [536, 167] on div at bounding box center [537, 167] width 20 height 8
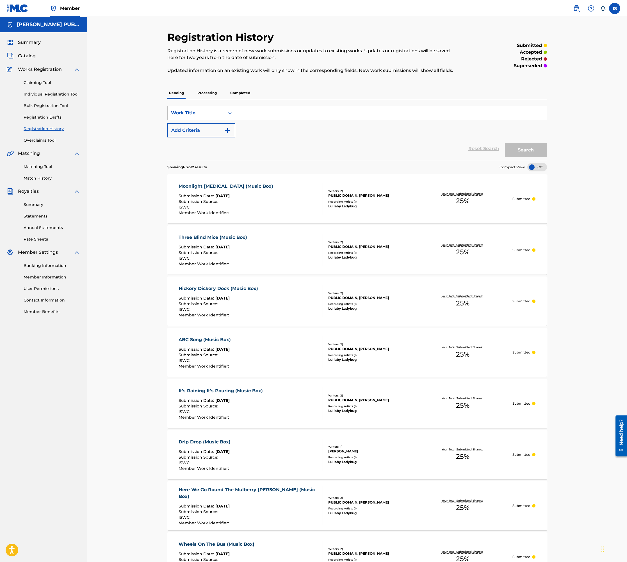
click at [128, 187] on div "Registration History Registration History is a record of new work submissions o…" at bounding box center [357, 368] width 540 height 702
